Goal: Find contact information: Find contact information

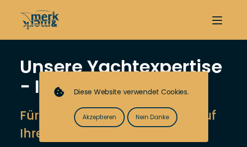
select select "sell"
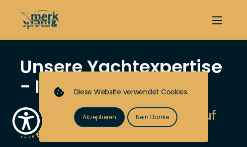
click at [107, 115] on span "Akzeptieren" at bounding box center [99, 117] width 34 height 9
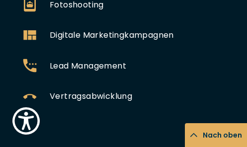
scroll to position [726, 0]
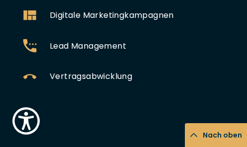
click at [26, 67] on icon at bounding box center [30, 77] width 20 height 20
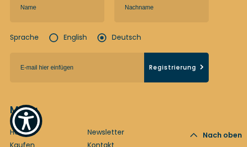
scroll to position [4766, 0]
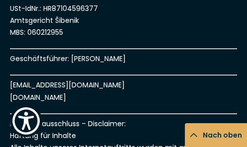
scroll to position [398, 0]
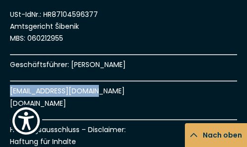
drag, startPoint x: 105, startPoint y: 89, endPoint x: 11, endPoint y: 89, distance: 94.4
click at [11, 89] on p "[EMAIL_ADDRESS][DOMAIN_NAME] [DOMAIN_NAME]" at bounding box center [123, 97] width 227 height 24
copy p "[EMAIL_ADDRESS][DOMAIN_NAME]"
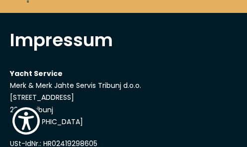
scroll to position [0, 0]
